Goal: Information Seeking & Learning: Check status

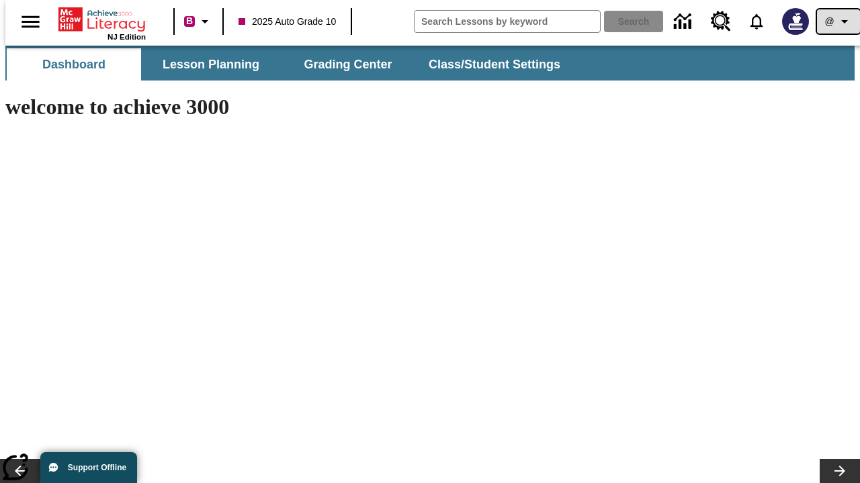
click at [836, 21] on icon "Profile/Settings" at bounding box center [844, 21] width 16 height 16
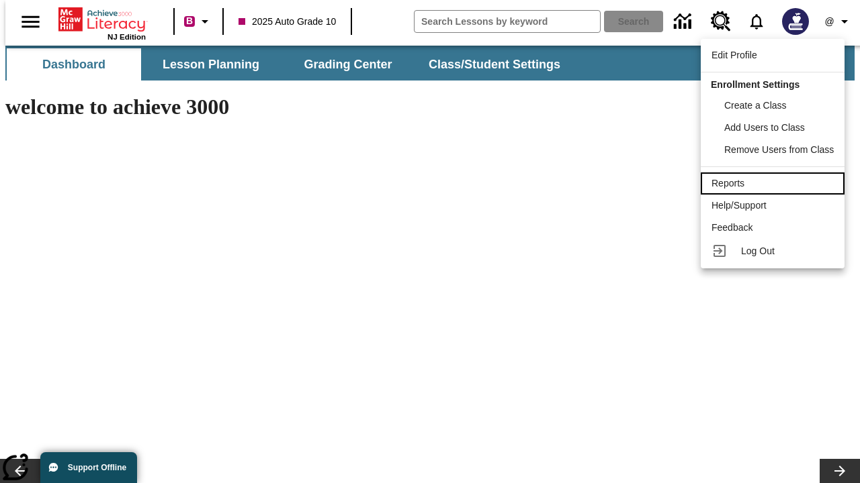
click at [774, 183] on div "Reports" at bounding box center [772, 184] width 122 height 14
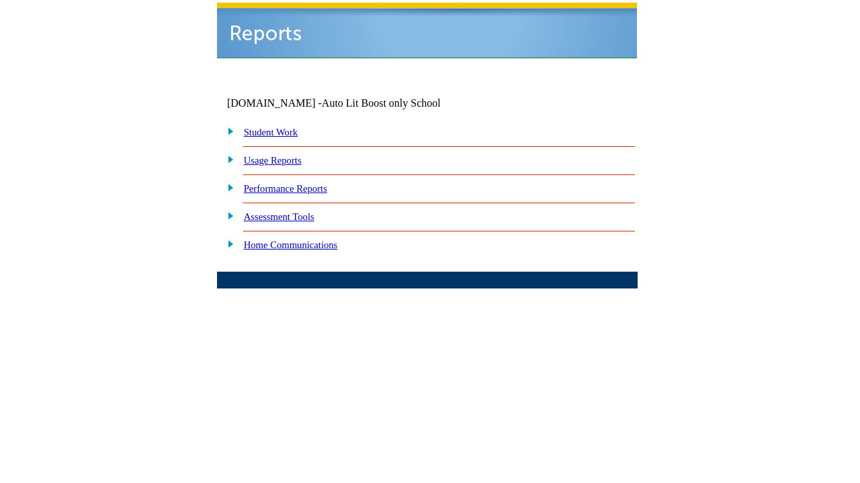
click at [299, 183] on link "Performance Reports" at bounding box center [285, 188] width 83 height 11
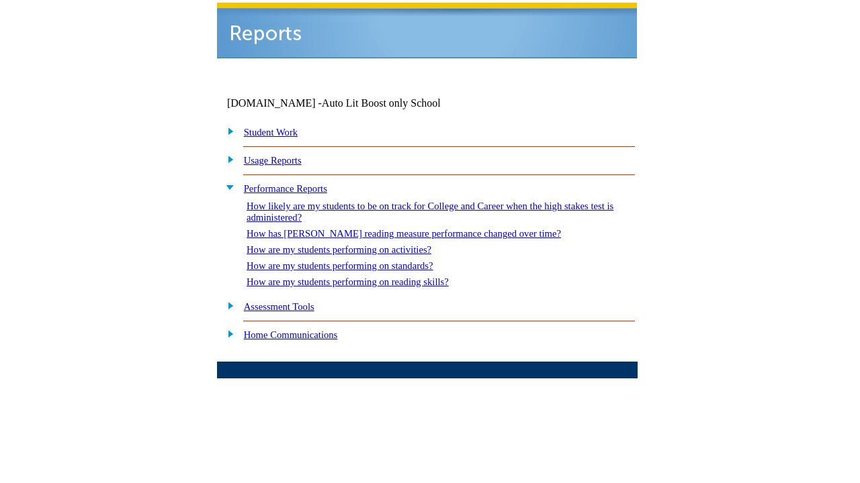
click at [353, 261] on link "How are my students performing on standards?" at bounding box center [339, 266] width 187 height 11
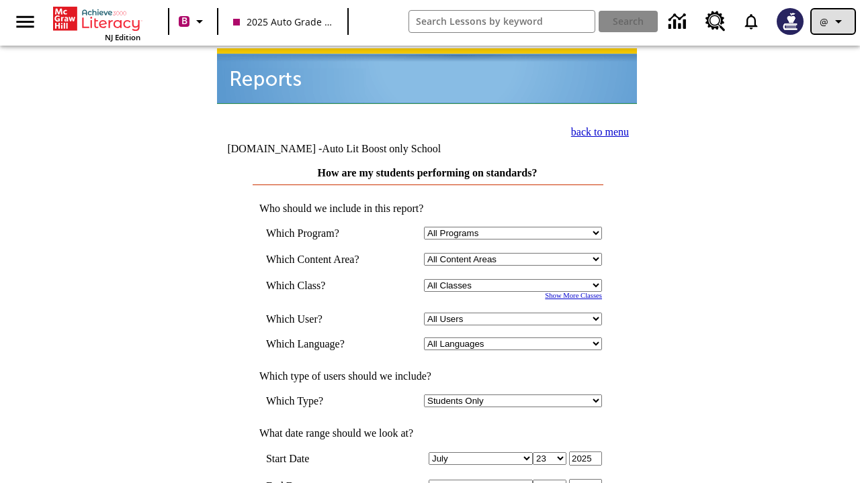
click at [833, 21] on icon "Profile/Settings" at bounding box center [838, 21] width 16 height 16
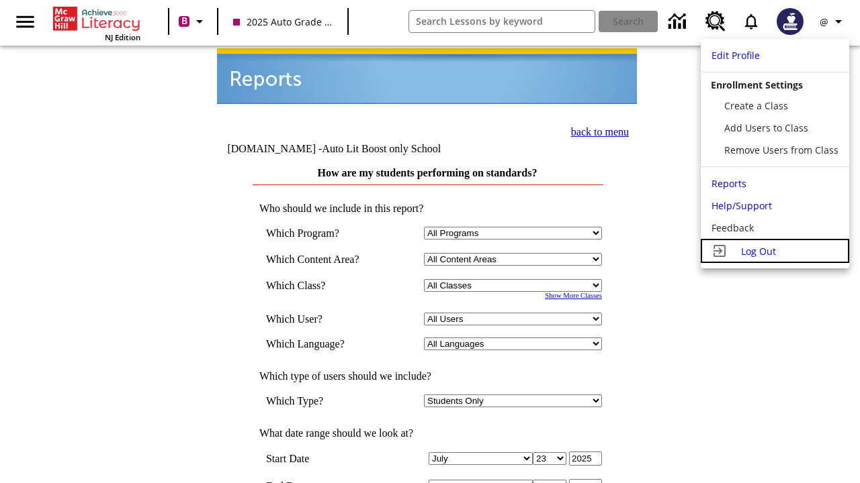
click at [774, 251] on span "Log Out" at bounding box center [758, 251] width 35 height 13
